Goal: Information Seeking & Learning: Learn about a topic

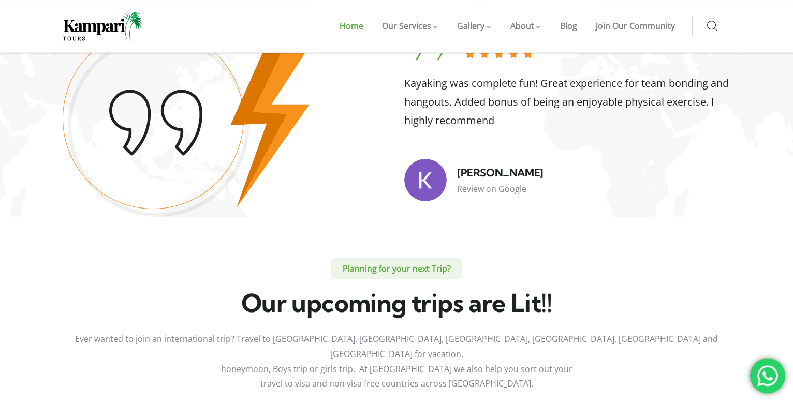
scroll to position [3227, 0]
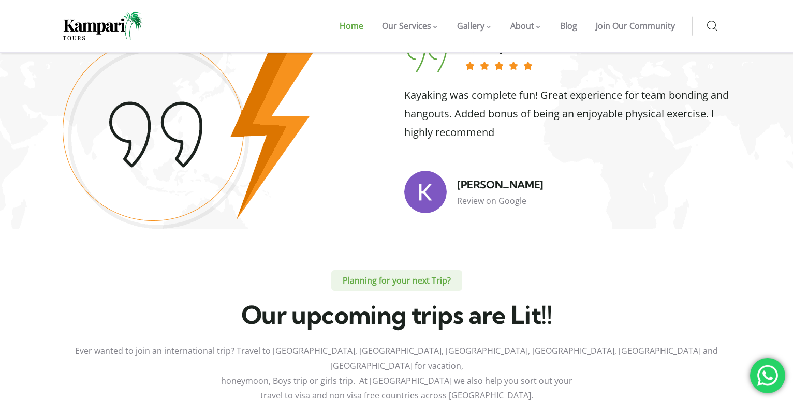
scroll to position [3186, 0]
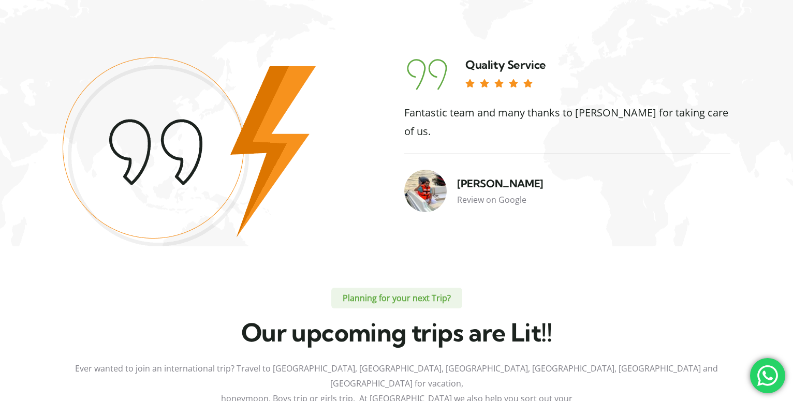
scroll to position [3186, 0]
